Goal: Communication & Community: Answer question/provide support

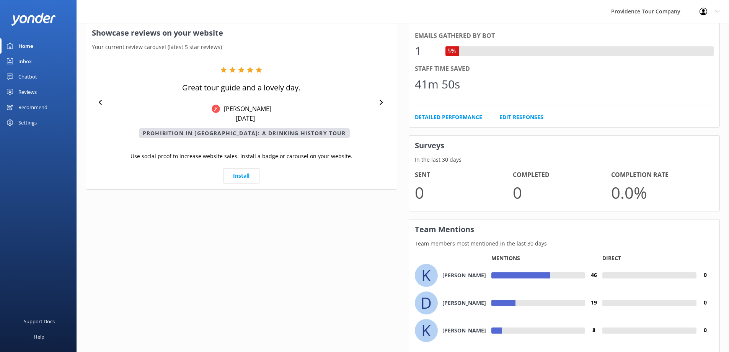
drag, startPoint x: 399, startPoint y: 116, endPoint x: 402, endPoint y: 196, distance: 79.6
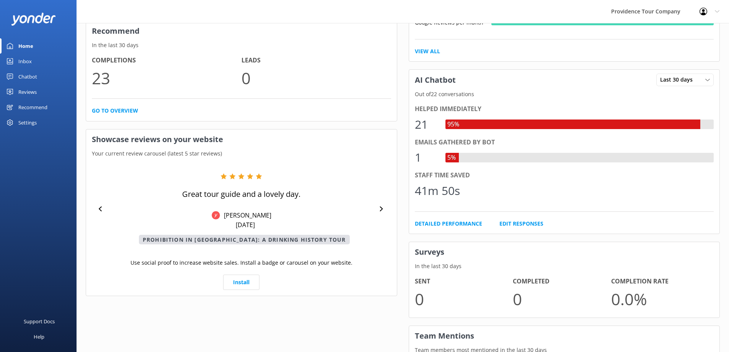
scroll to position [248, 0]
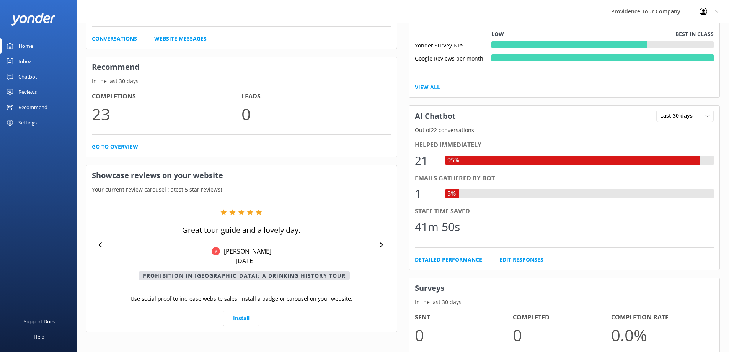
drag, startPoint x: 402, startPoint y: 196, endPoint x: 402, endPoint y: 149, distance: 46.7
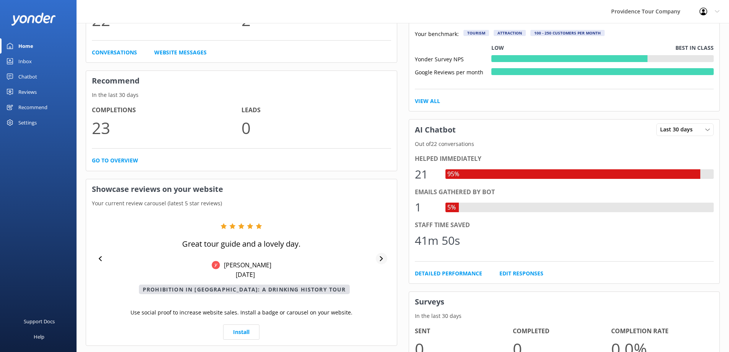
click at [386, 257] on div at bounding box center [381, 258] width 11 height 11
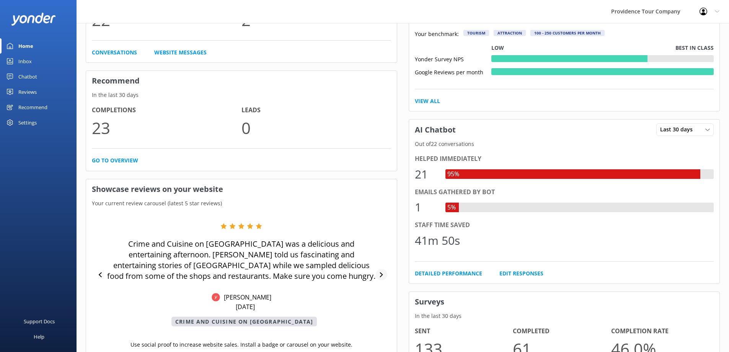
click at [386, 275] on div at bounding box center [381, 274] width 11 height 11
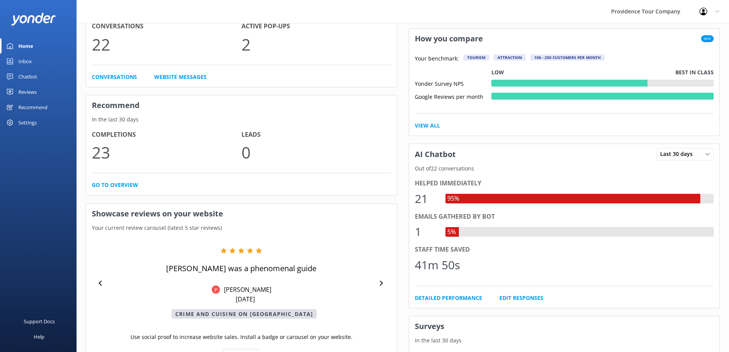
scroll to position [0, 0]
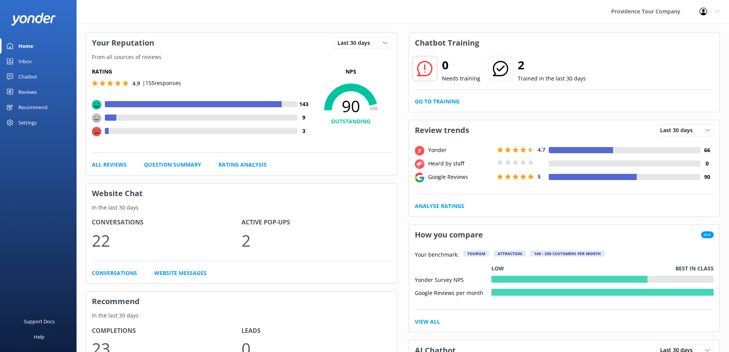
drag, startPoint x: 417, startPoint y: 259, endPoint x: 393, endPoint y: 181, distance: 82.1
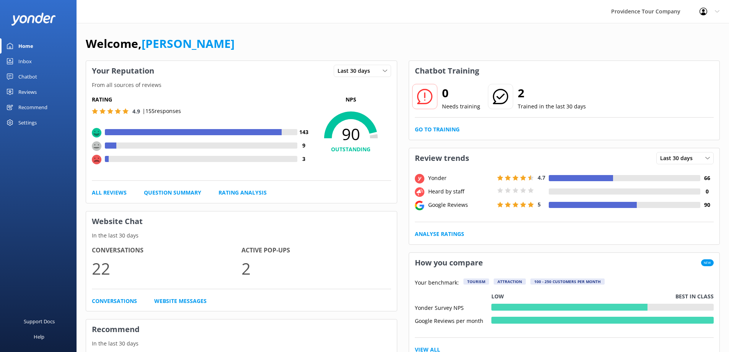
click at [40, 89] on link "Reviews" at bounding box center [38, 91] width 77 height 15
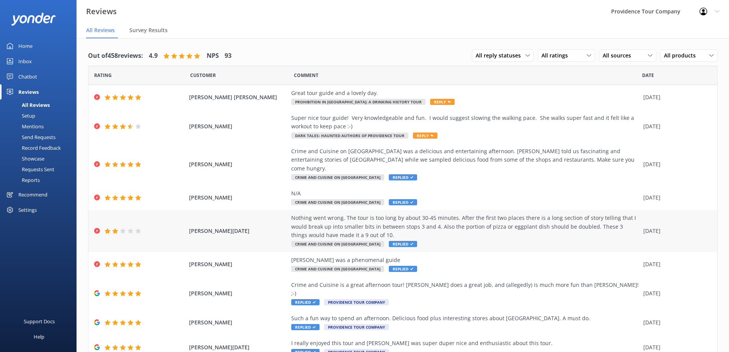
click at [446, 217] on div "Nothing went wrong. The tour is too long by about 30-45 minutes. After the firs…" at bounding box center [465, 226] width 348 height 26
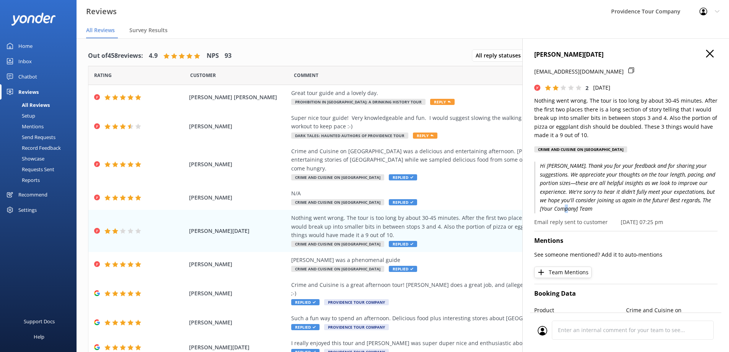
drag, startPoint x: 598, startPoint y: 209, endPoint x: 589, endPoint y: 206, distance: 9.7
click at [589, 206] on p "Hi [PERSON_NAME], Thank you for your feedback and for sharing your suggestions.…" at bounding box center [625, 186] width 183 height 51
click at [585, 196] on p "Hi [PERSON_NAME], Thank you for your feedback and for sharing your suggestions.…" at bounding box center [625, 186] width 183 height 51
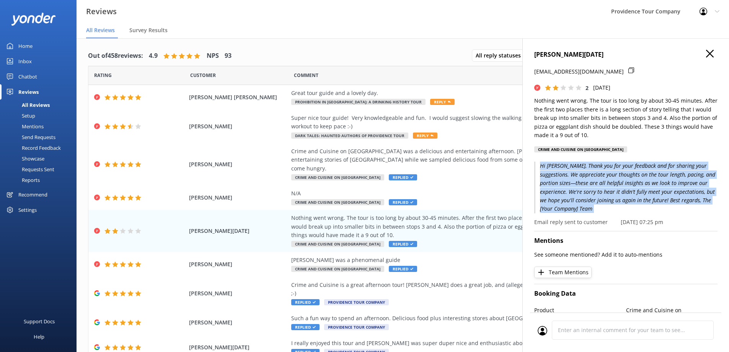
click at [585, 196] on p "Hi [PERSON_NAME], Thank you for your feedback and for sharing your suggestions.…" at bounding box center [625, 186] width 183 height 51
click at [622, 205] on p "Hi [PERSON_NAME], Thank you for your feedback and for sharing your suggestions.…" at bounding box center [625, 186] width 183 height 51
drag, startPoint x: 601, startPoint y: 209, endPoint x: 525, endPoint y: 165, distance: 87.1
click at [525, 165] on div "[PERSON_NAME][DATE] [EMAIL_ADDRESS][DOMAIN_NAME] 2 [DATE] Nothing went wrong. T…" at bounding box center [625, 214] width 207 height 352
copy p "Hi [PERSON_NAME], Thank you for your feedback and for sharing your suggestions.…"
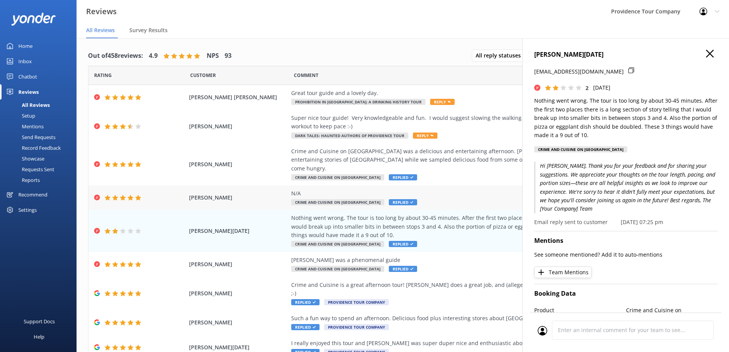
click at [278, 193] on span "[PERSON_NAME]" at bounding box center [238, 197] width 99 height 8
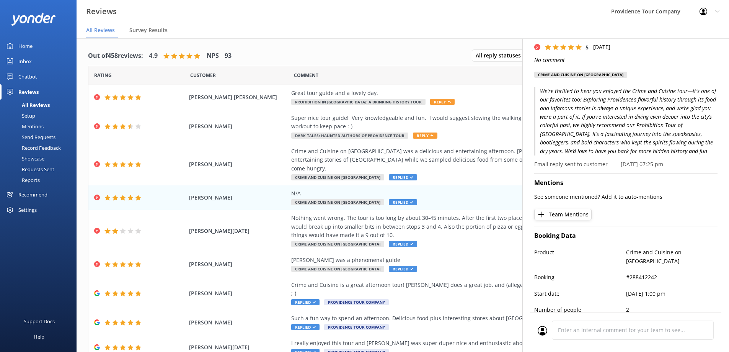
scroll to position [77, 0]
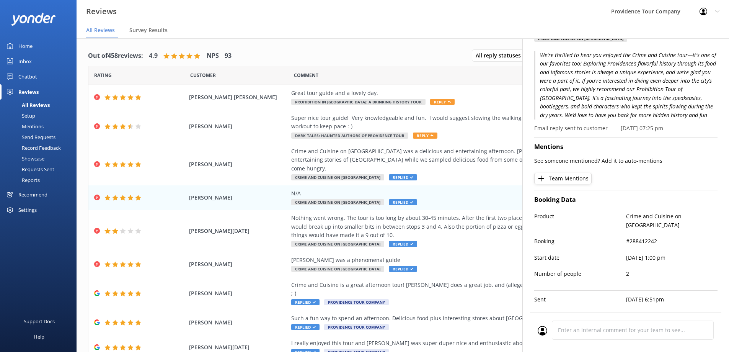
click at [612, 101] on p "We're thrilled to hear you enjoyed the Crime and Cuisine tour—it's one of our f…" at bounding box center [625, 85] width 183 height 68
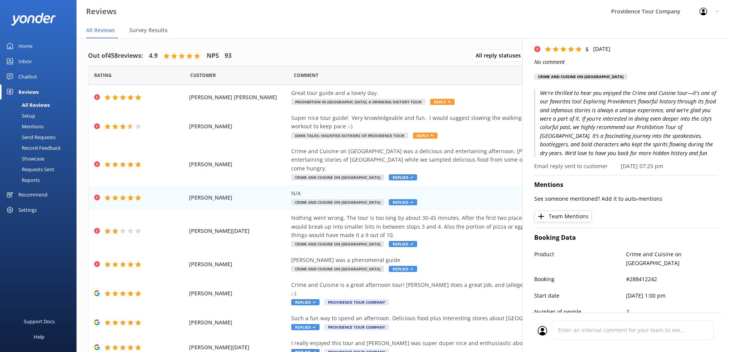
drag, startPoint x: 612, startPoint y: 159, endPoint x: 609, endPoint y: 132, distance: 27.0
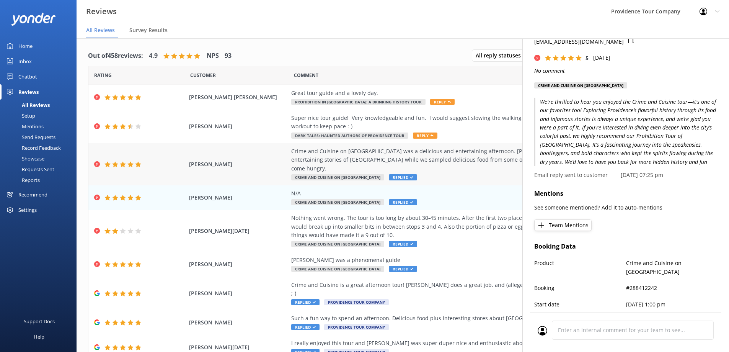
click at [312, 158] on div "Crime and Cuisine on [GEOGRAPHIC_DATA] was a delicious and entertaining afterno…" at bounding box center [465, 160] width 348 height 26
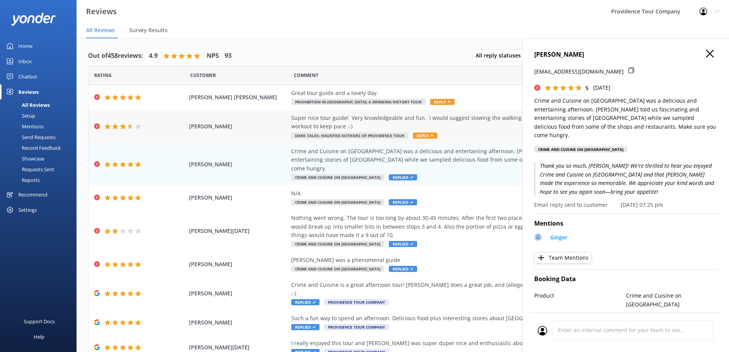
click at [339, 124] on div "Super nice tour guide! Very knowledgeable and fun. I would suggest slowing the …" at bounding box center [465, 122] width 348 height 17
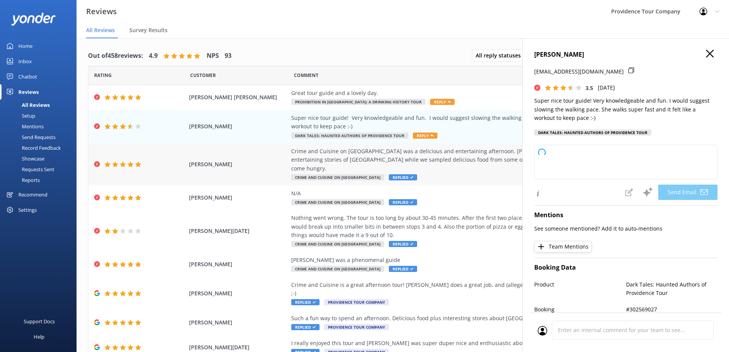
type textarea "Thank you so much for your feedback, [PERSON_NAME]! We're glad you enjoyed your…"
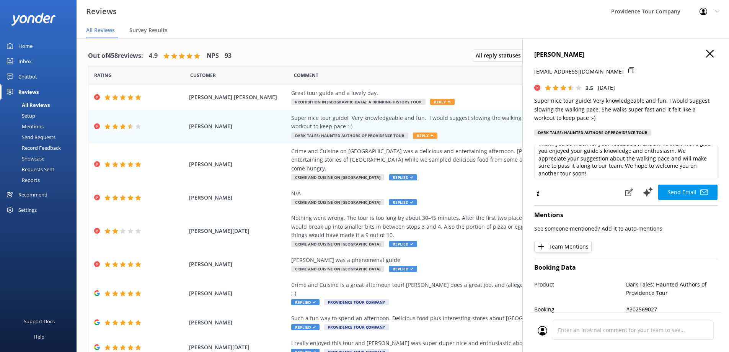
scroll to position [11, 0]
click at [706, 50] on icon at bounding box center [710, 54] width 8 height 8
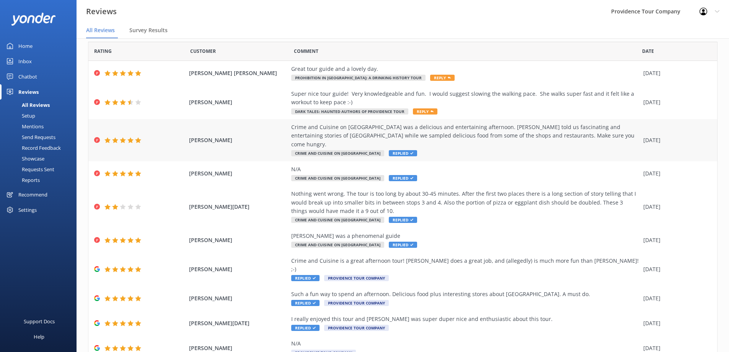
scroll to position [41, 0]
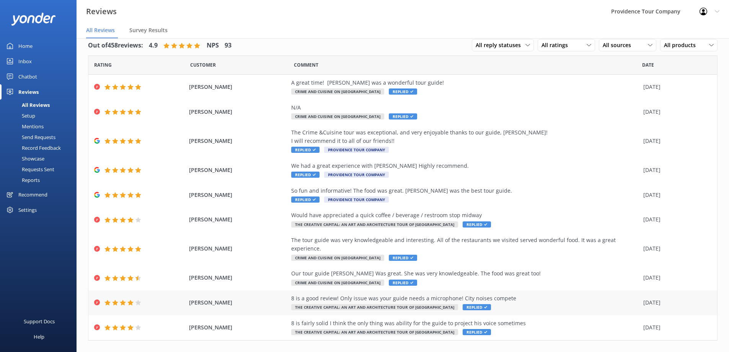
scroll to position [15, 0]
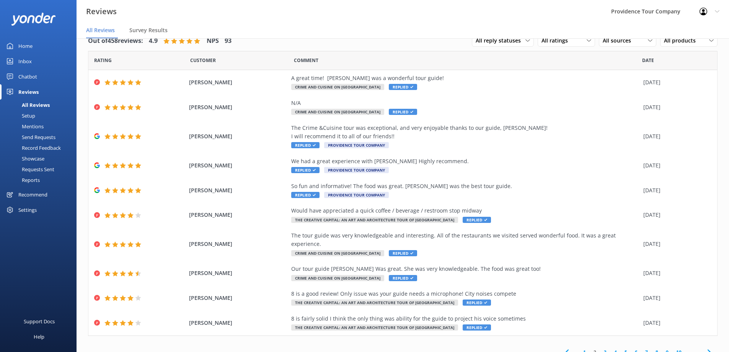
click at [562, 347] on icon at bounding box center [566, 351] width 9 height 9
